Goal: Information Seeking & Learning: Learn about a topic

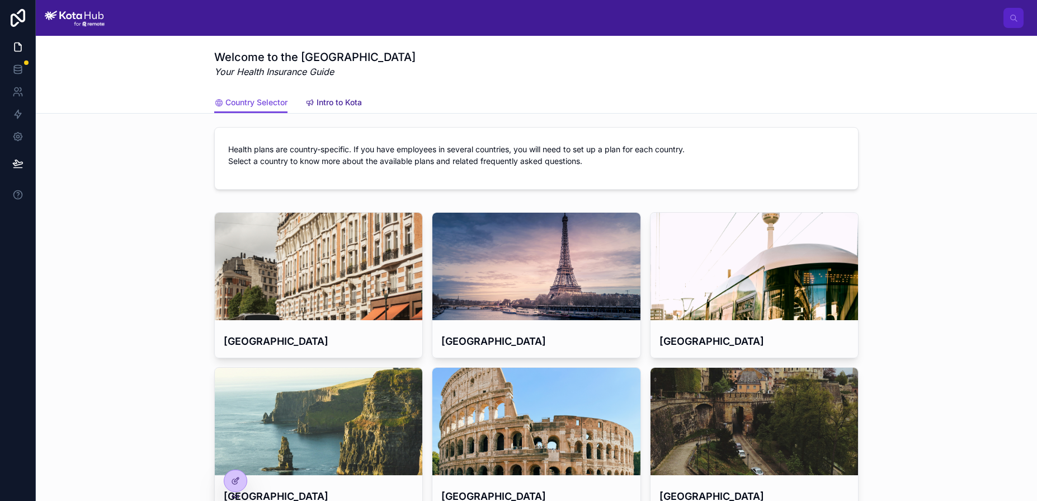
click at [349, 106] on span "Intro to Kota" at bounding box center [339, 102] width 45 height 11
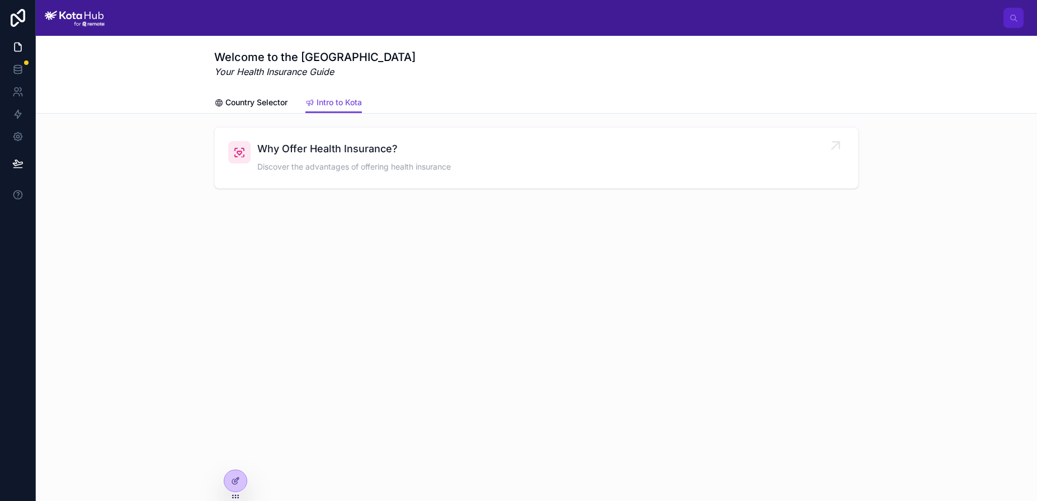
click at [412, 158] on div "Why Offer Health Insurance? Discover the advantages of offering health insurance" at bounding box center [354, 158] width 194 height 34
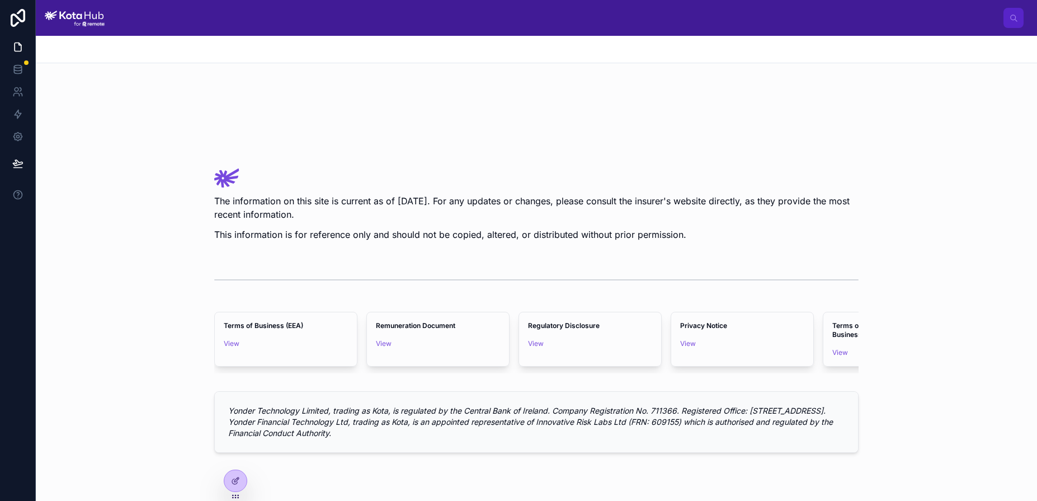
scroll to position [740, 0]
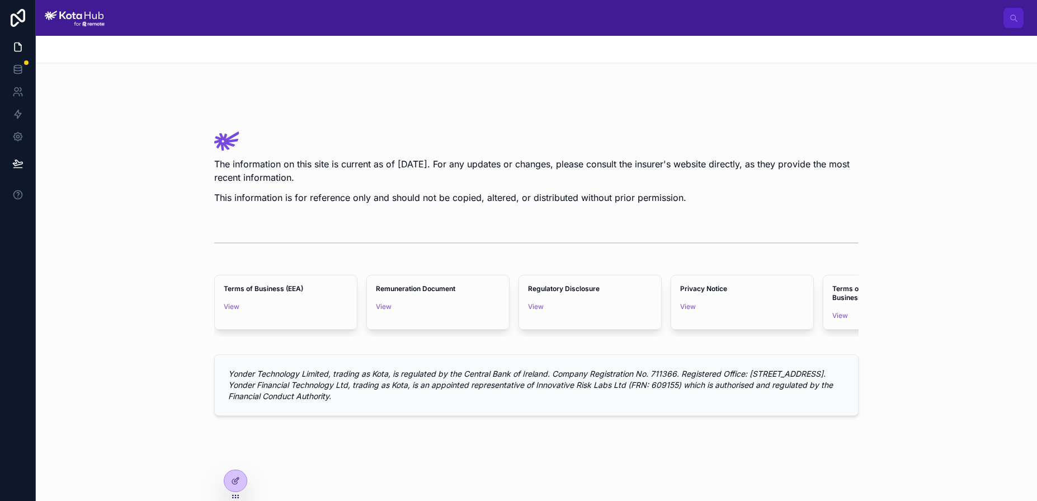
scroll to position [620, 0]
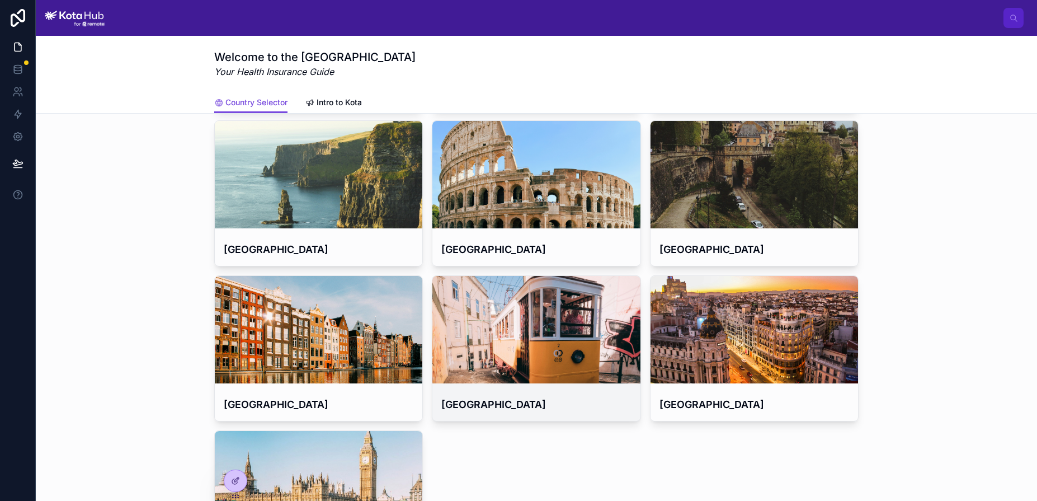
scroll to position [238, 0]
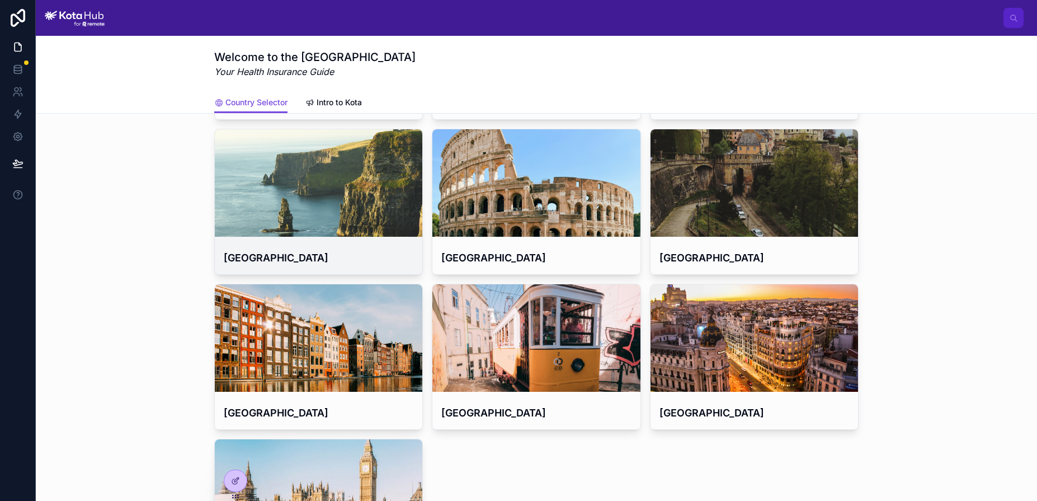
click at [402, 204] on div at bounding box center [319, 182] width 208 height 107
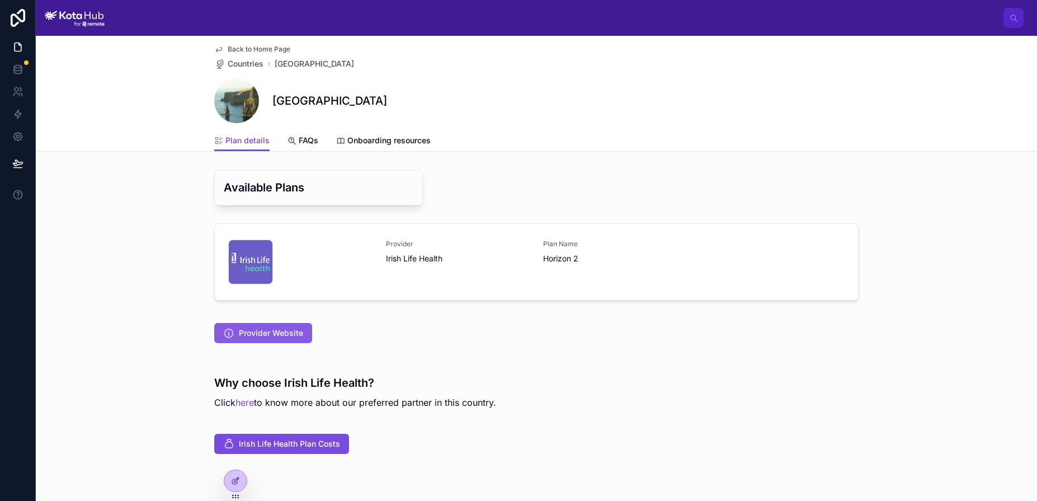
click at [292, 337] on span "Provider Website" at bounding box center [271, 332] width 64 height 11
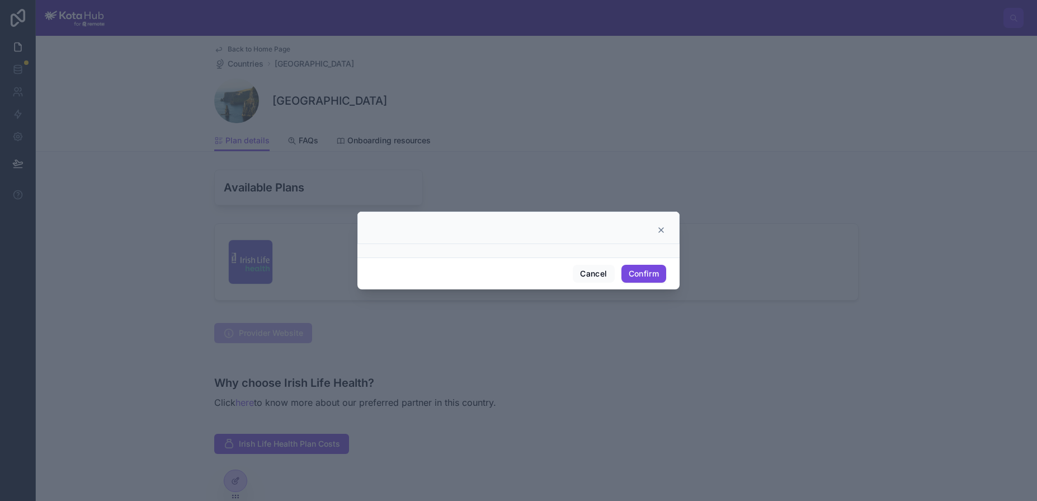
click at [658, 228] on icon at bounding box center [661, 229] width 9 height 9
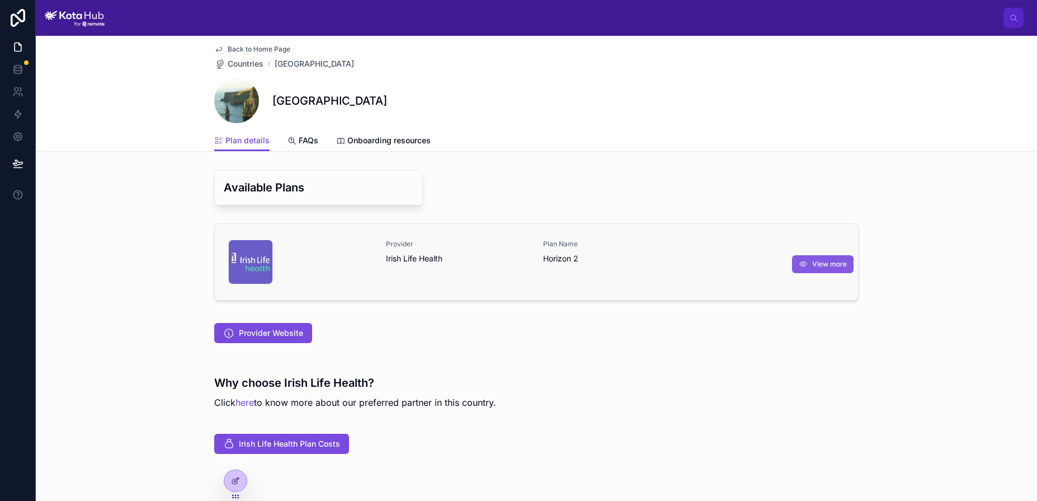
click at [812, 262] on span "View more" at bounding box center [829, 264] width 35 height 9
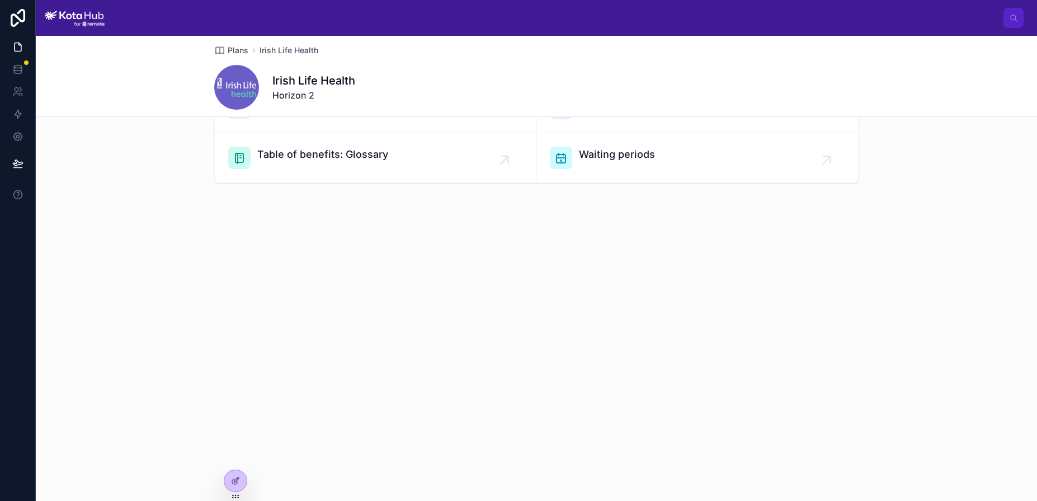
scroll to position [469, 0]
